Goal: Navigation & Orientation: Find specific page/section

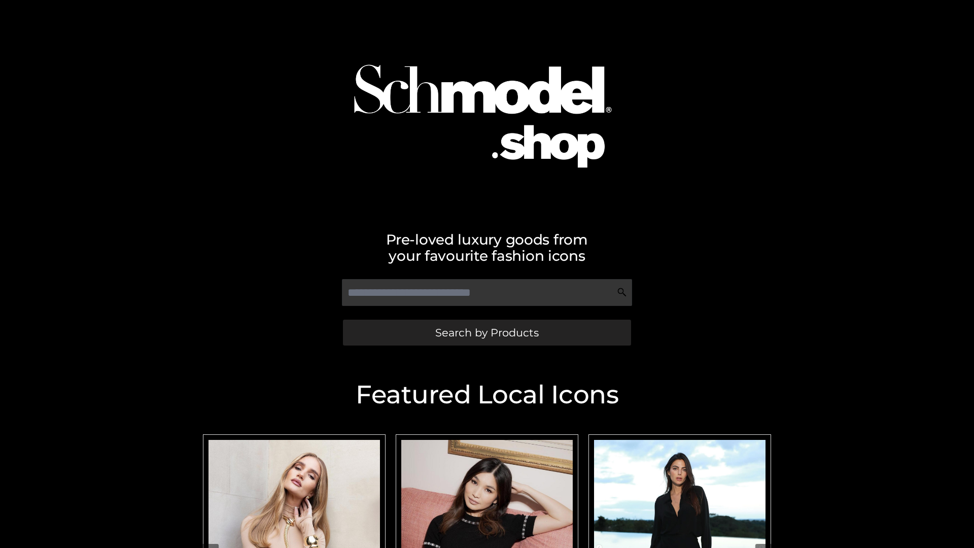
click at [487, 332] on span "Search by Products" at bounding box center [487, 332] width 104 height 11
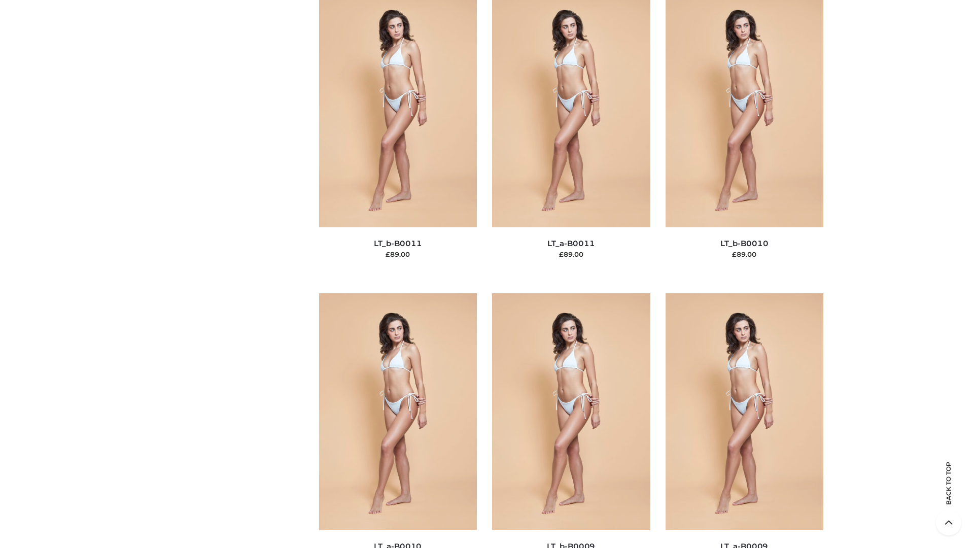
scroll to position [4557, 0]
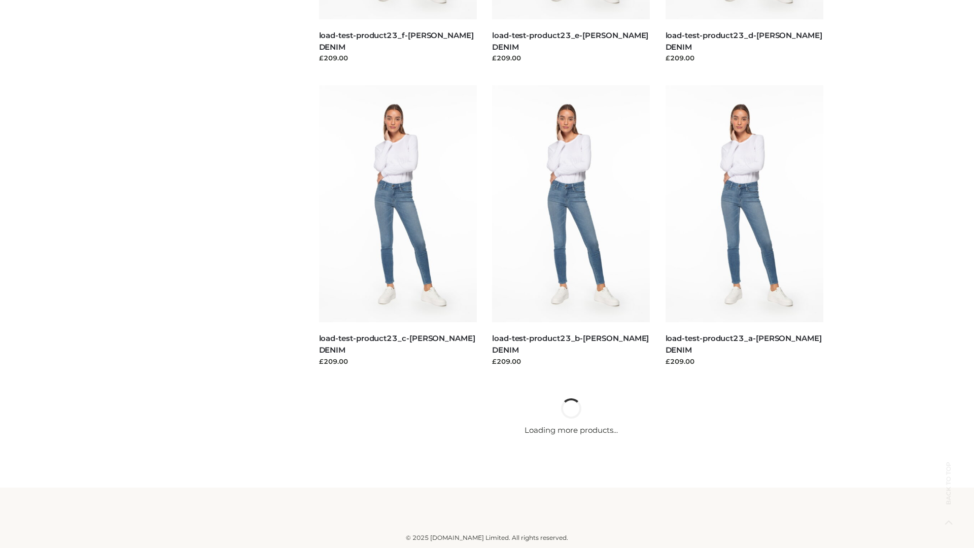
scroll to position [890, 0]
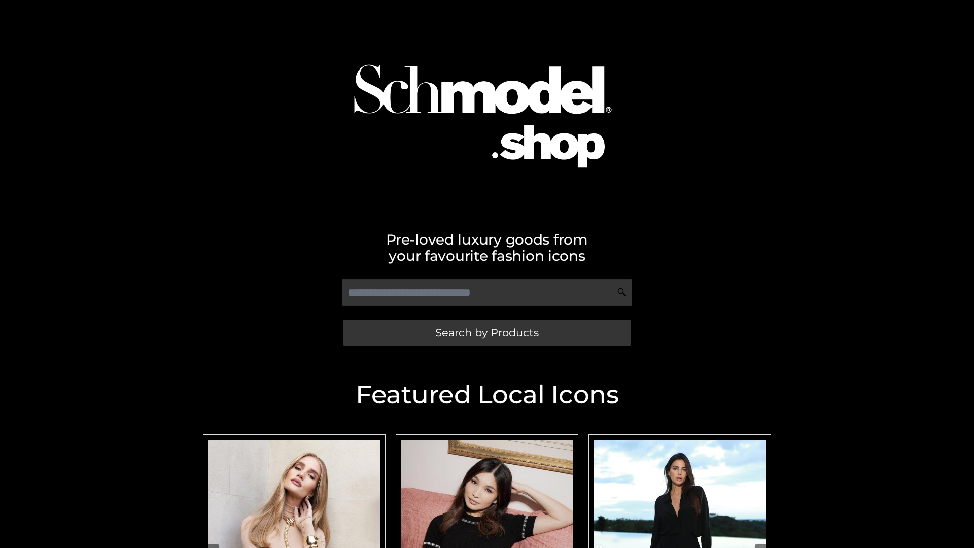
click at [487, 332] on span "Search by Products" at bounding box center [487, 332] width 104 height 11
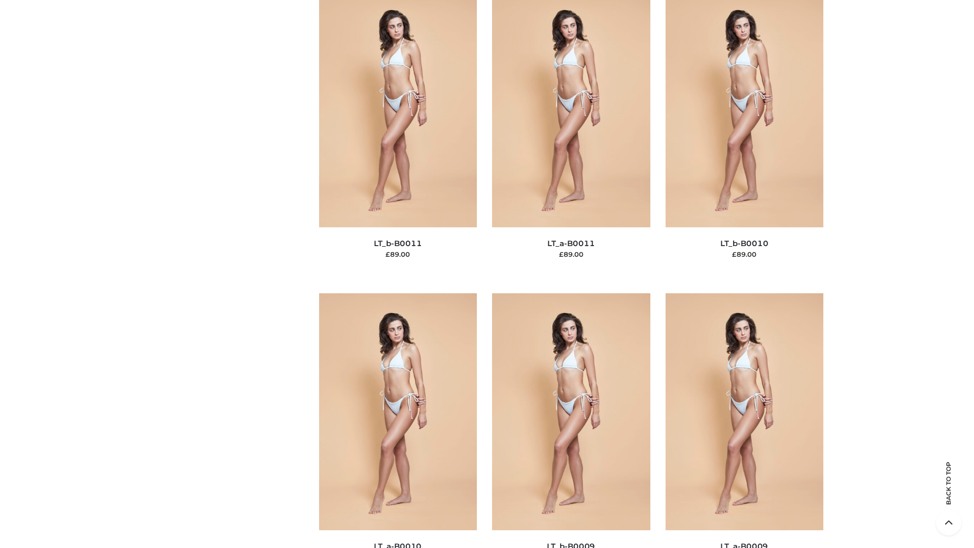
scroll to position [4557, 0]
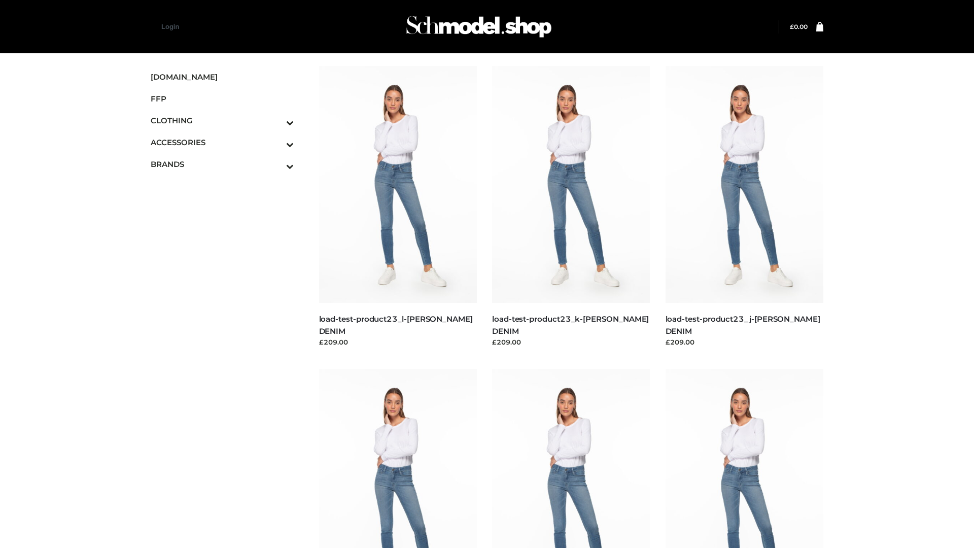
scroll to position [890, 0]
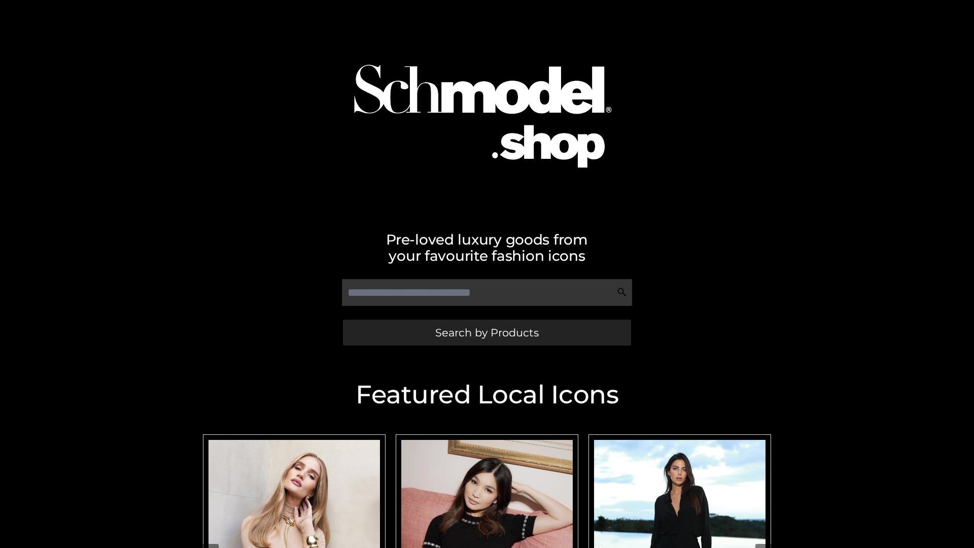
click at [487, 332] on span "Search by Products" at bounding box center [487, 332] width 104 height 11
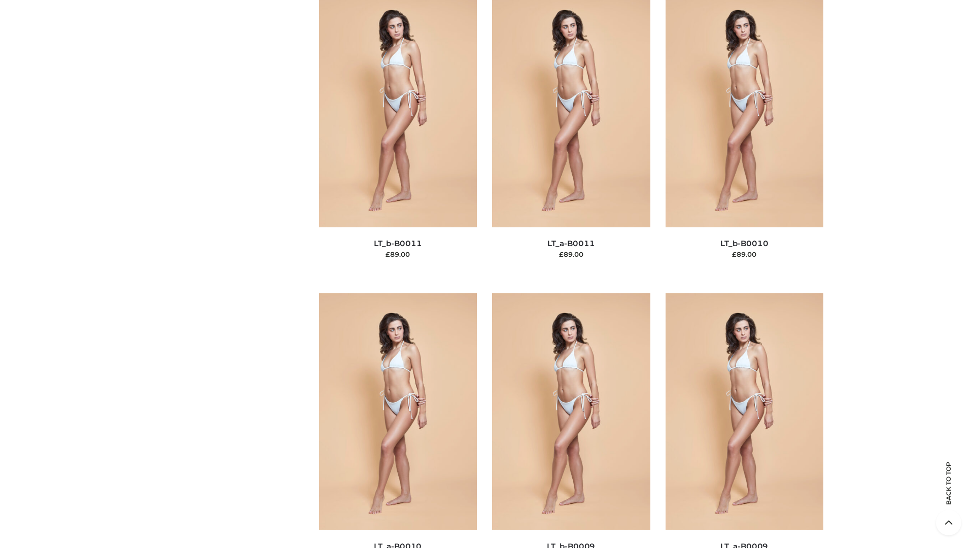
scroll to position [4557, 0]
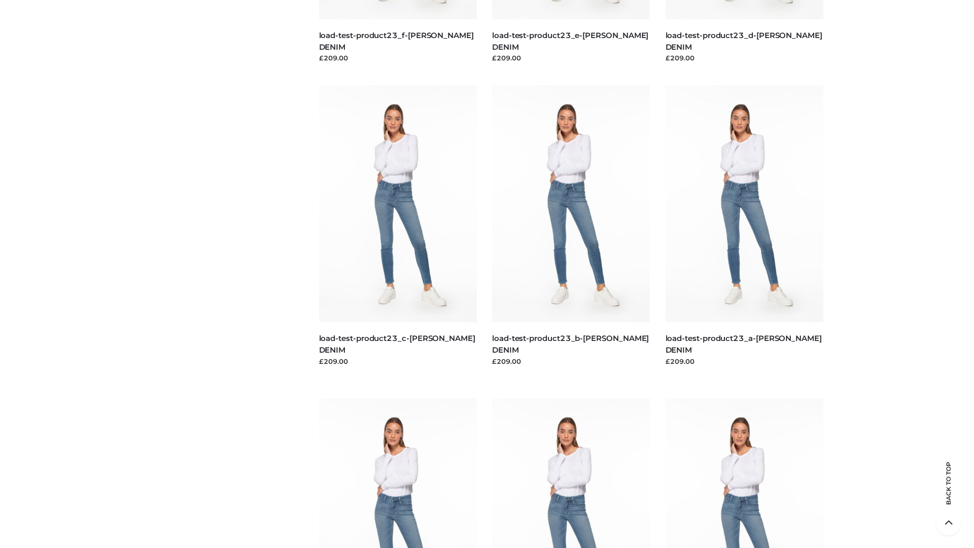
scroll to position [890, 0]
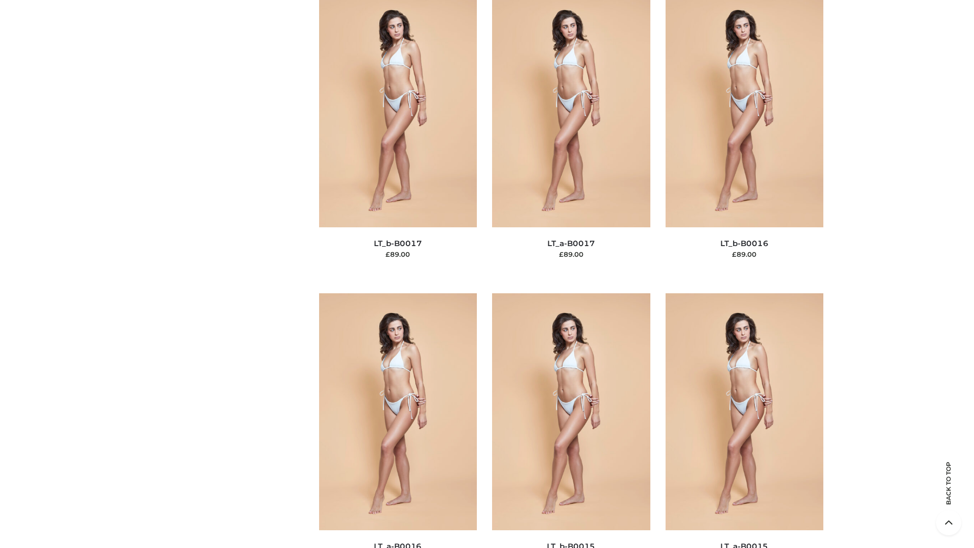
scroll to position [3335, 0]
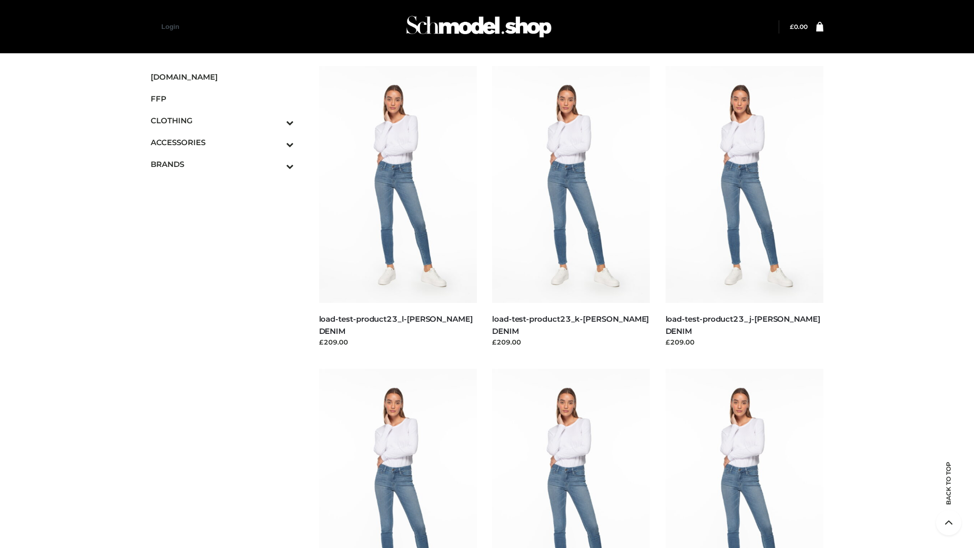
scroll to position [890, 0]
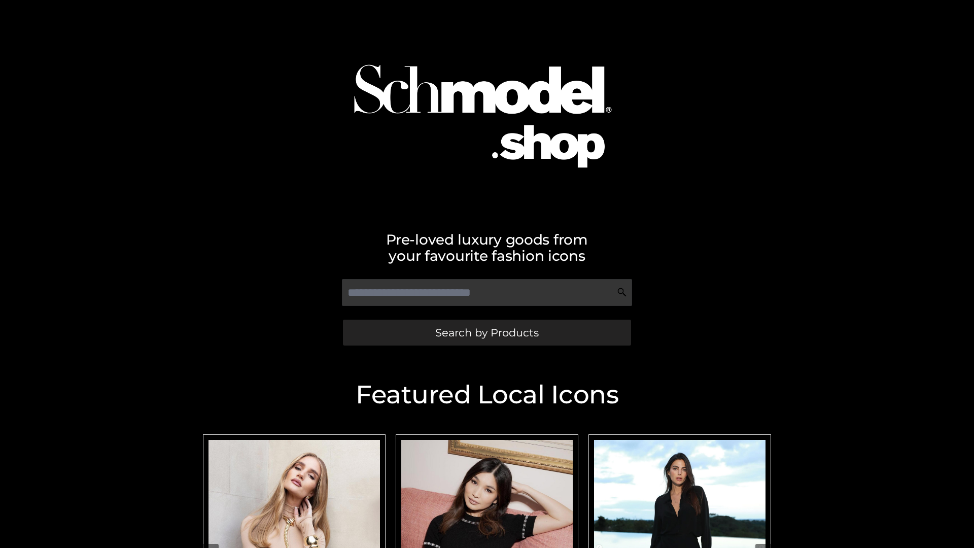
click at [487, 332] on span "Search by Products" at bounding box center [487, 332] width 104 height 11
